Goal: Task Accomplishment & Management: Use online tool/utility

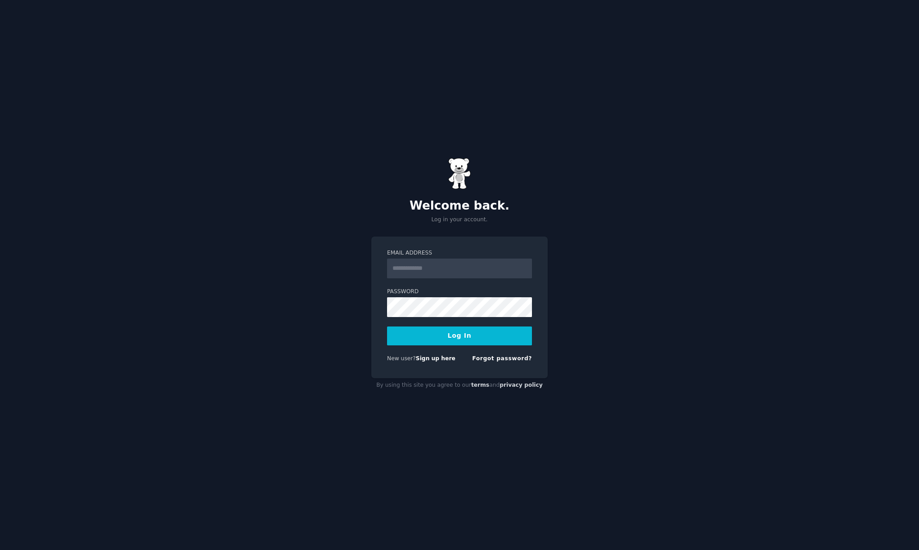
click at [320, 233] on div "Welcome back. Log in your account. Email Address Password Log In New user? Sign…" at bounding box center [459, 275] width 919 height 550
click at [441, 264] on input "Email Address" at bounding box center [459, 269] width 145 height 20
type input "**********"
click at [458, 340] on button "Log In" at bounding box center [459, 336] width 145 height 19
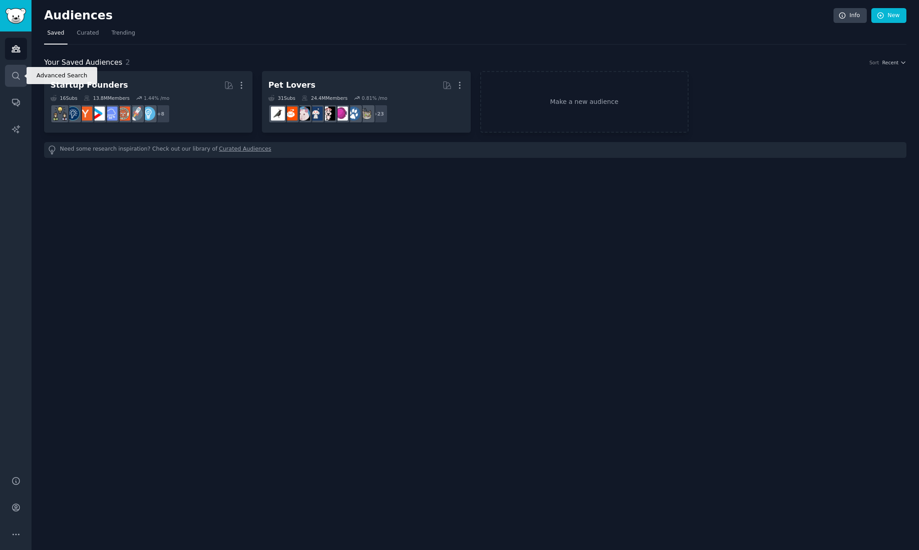
click at [15, 79] on icon "Sidebar" at bounding box center [15, 75] width 9 height 9
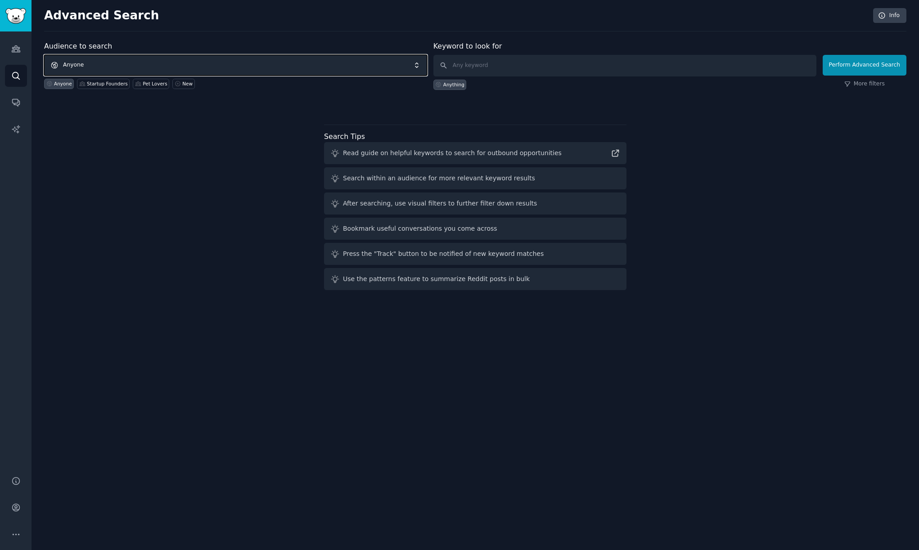
click at [77, 62] on span "Anyone" at bounding box center [235, 65] width 383 height 21
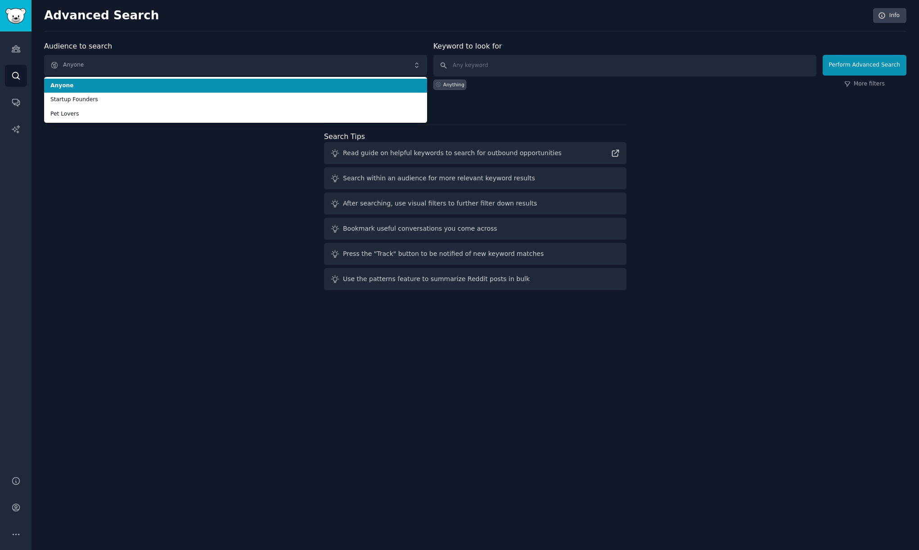
click at [219, 31] on div "Advanced Search Info Audience to search Anyone Anyone Startup Founders Pet Love…" at bounding box center [474, 275] width 887 height 550
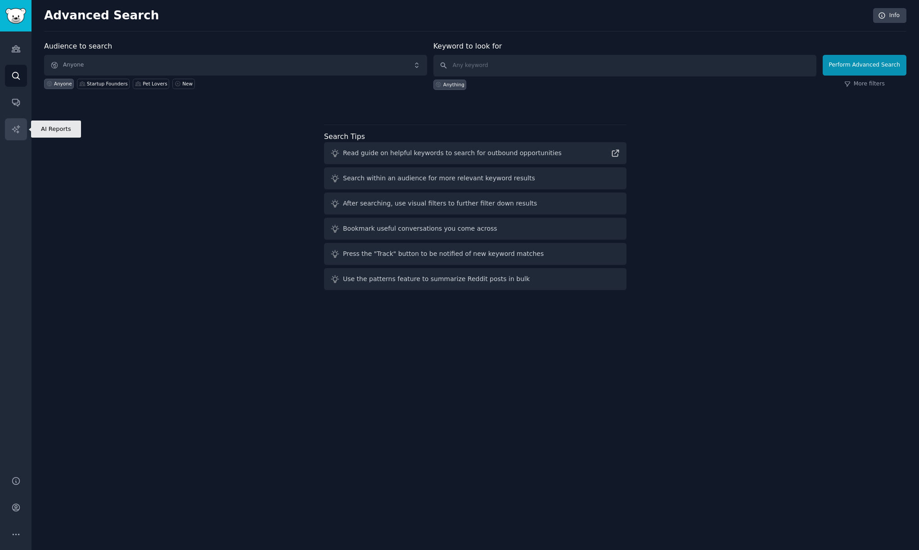
click at [15, 126] on icon "Sidebar" at bounding box center [15, 129] width 9 height 9
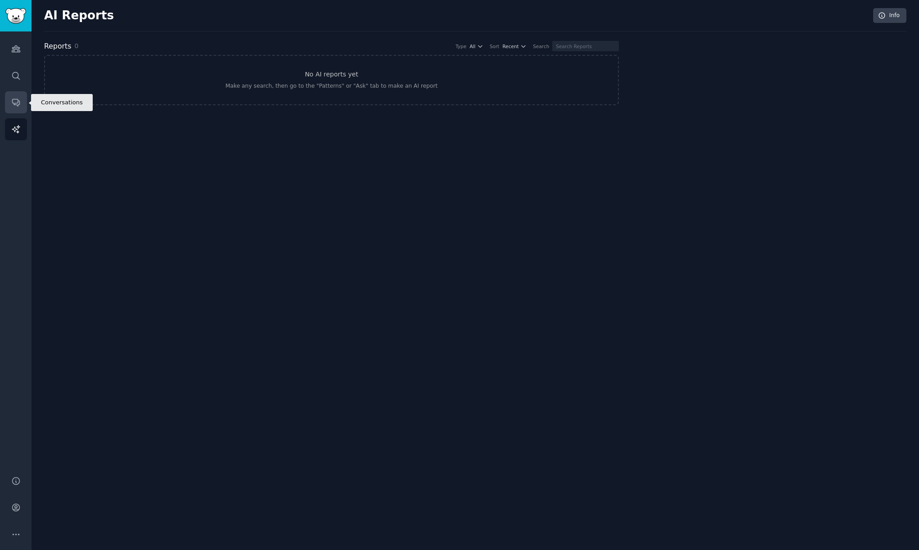
click at [21, 102] on link "Conversations" at bounding box center [16, 102] width 22 height 22
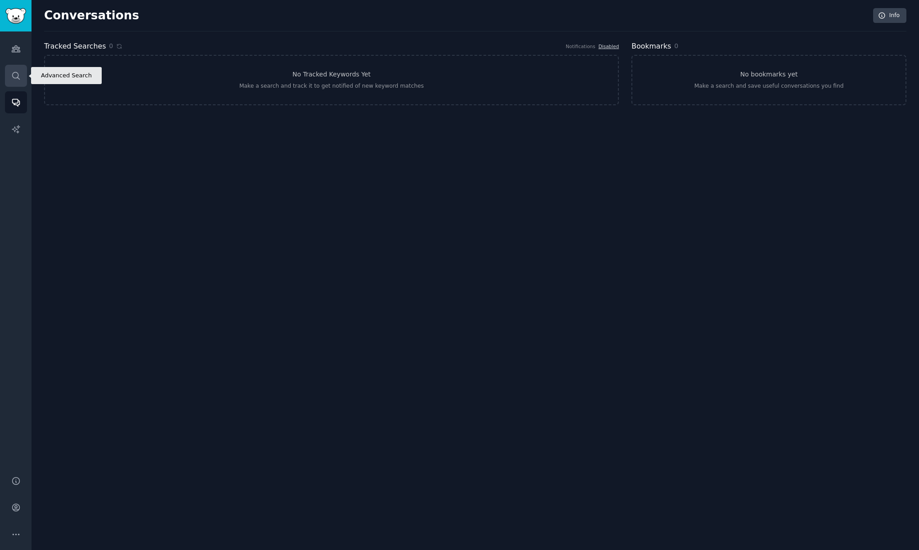
click at [21, 80] on link "Search" at bounding box center [16, 76] width 22 height 22
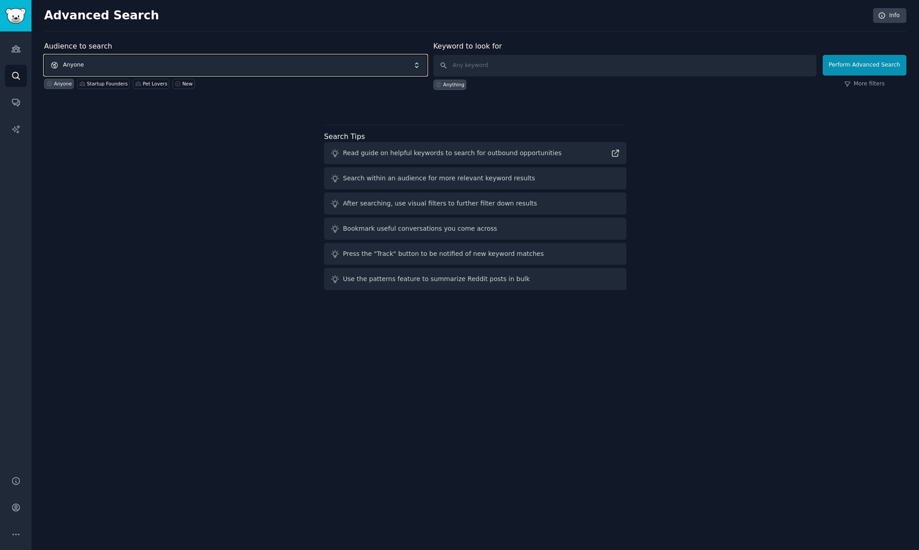
click at [150, 60] on span "Anyone" at bounding box center [235, 65] width 383 height 21
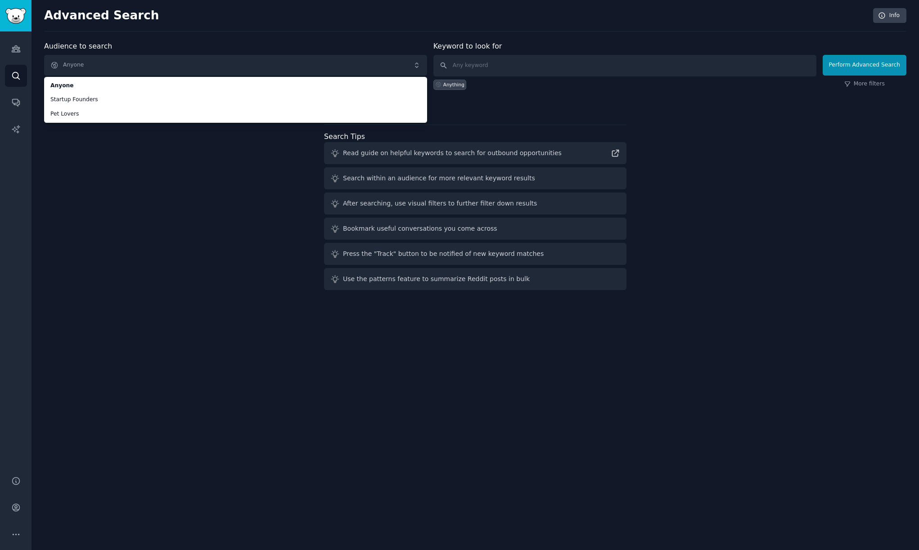
click at [90, 169] on div "Audience to search Anyone Anyone Startup Founders Pet Lovers Anyone Startup Fou…" at bounding box center [475, 167] width 862 height 253
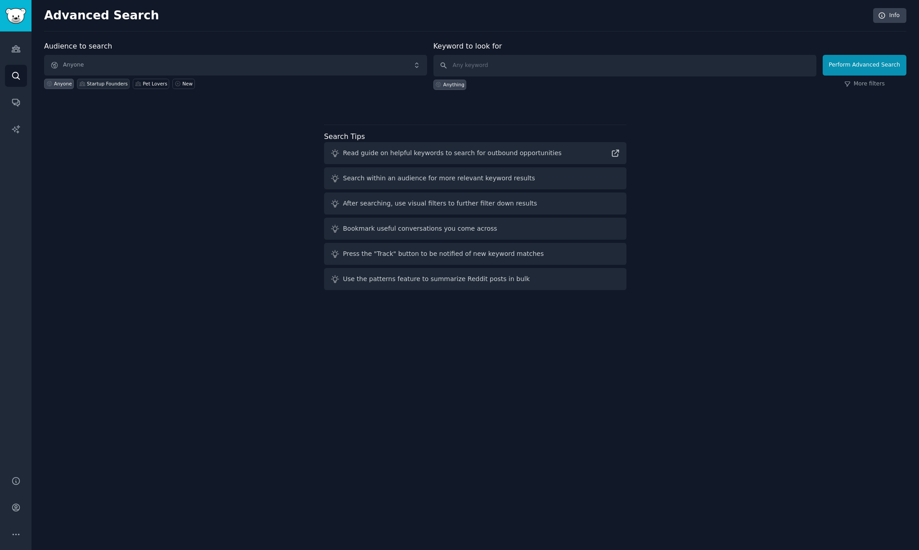
click at [107, 83] on div "Startup Founders" at bounding box center [107, 84] width 41 height 6
click at [544, 67] on input "text" at bounding box center [624, 66] width 383 height 22
type input "cursor for social media"
click at [887, 69] on button "Perform Advanced Search" at bounding box center [864, 65] width 84 height 21
